Goal: Share content: Share content

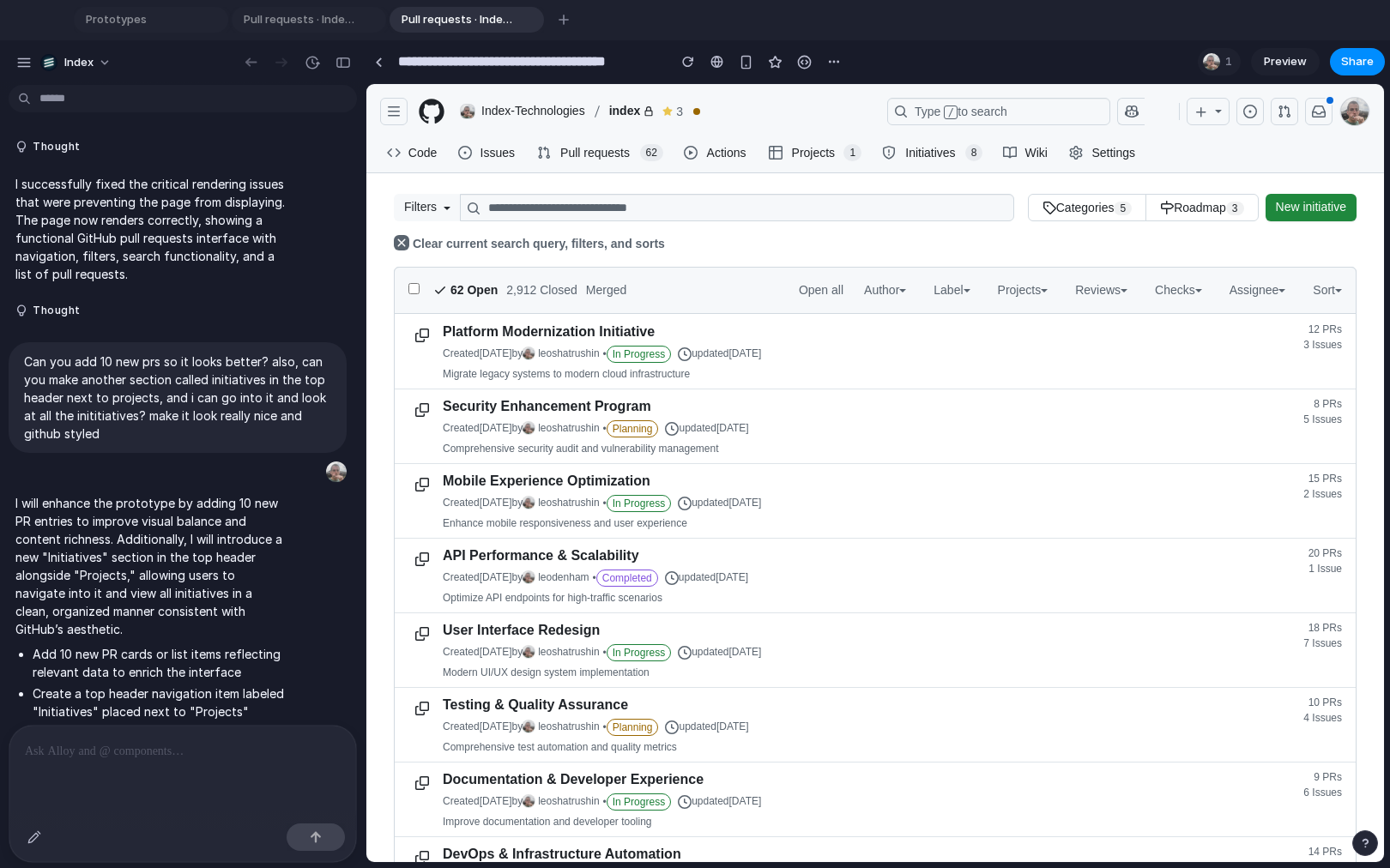
scroll to position [3614, 0]
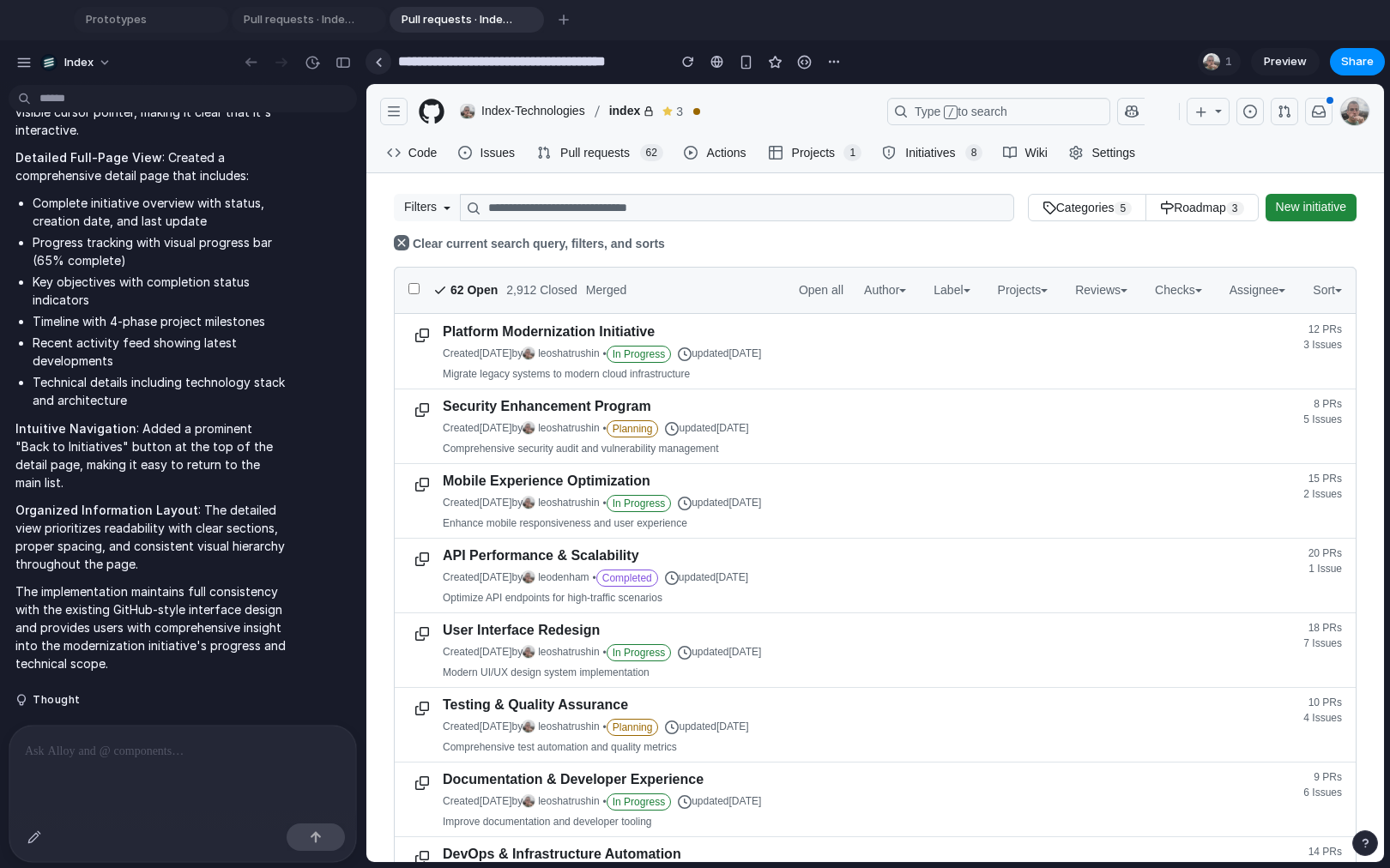
click at [381, 64] on div at bounding box center [378, 62] width 8 height 10
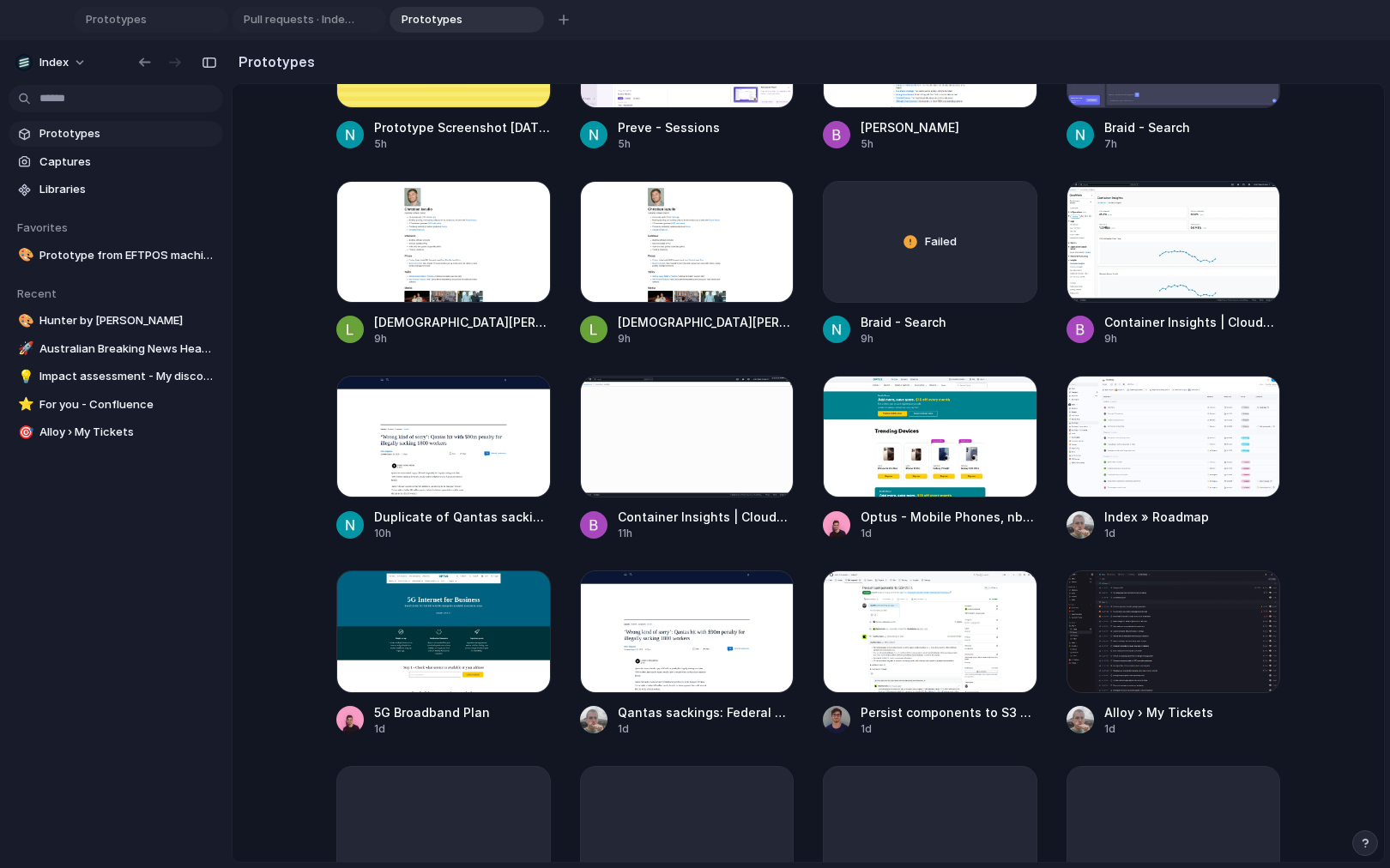
scroll to position [948, 0]
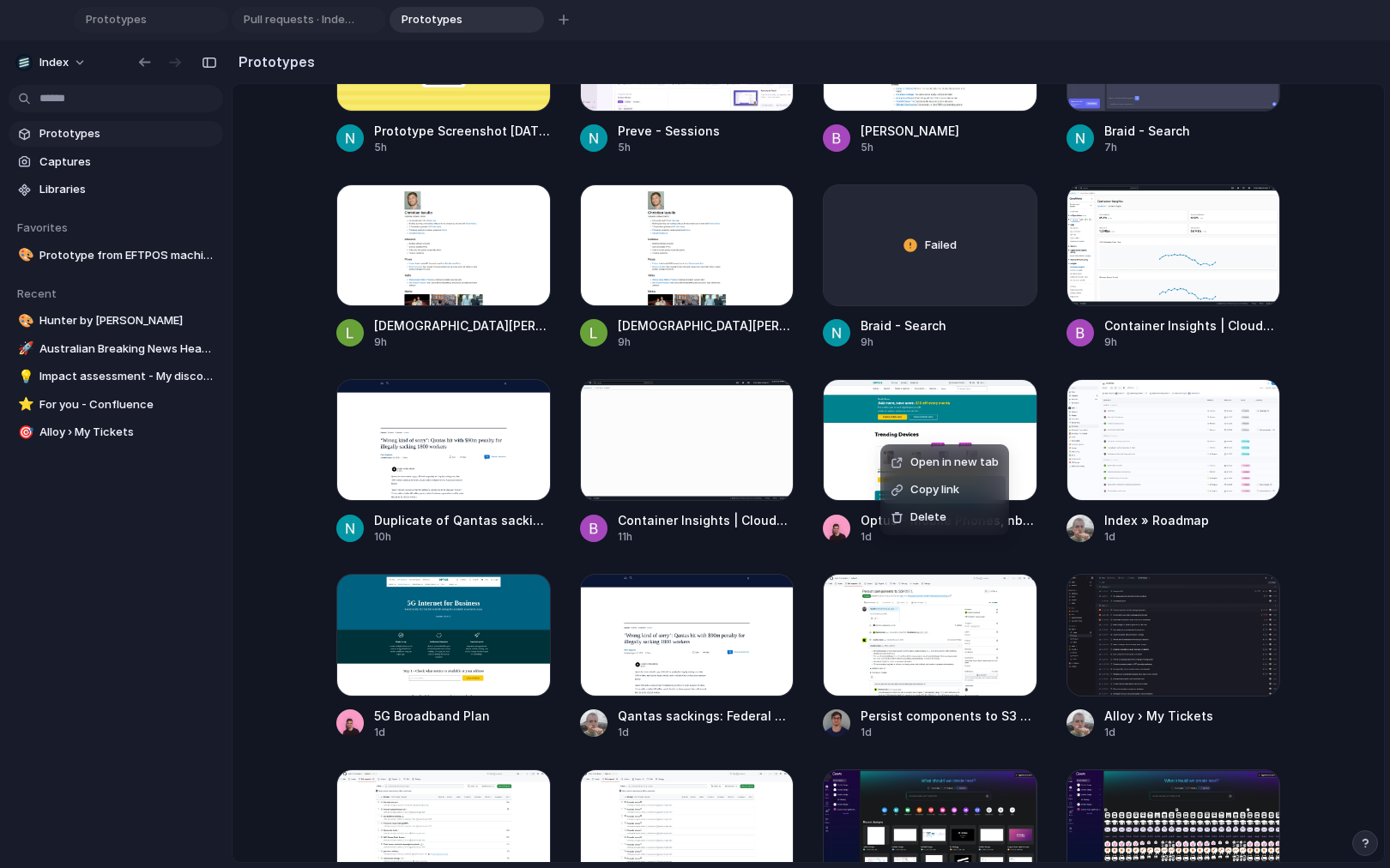
click at [922, 495] on span "Copy link" at bounding box center [934, 489] width 48 height 17
